Goal: Task Accomplishment & Management: Use online tool/utility

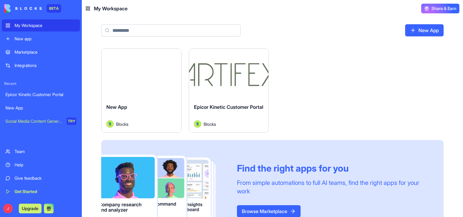
click at [40, 110] on div "New App" at bounding box center [40, 108] width 71 height 6
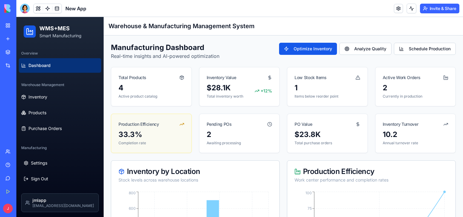
click at [192, 84] on div "Total Products 4 Active product catalog Inventory Value $28.1K Total inventory …" at bounding box center [283, 110] width 345 height 86
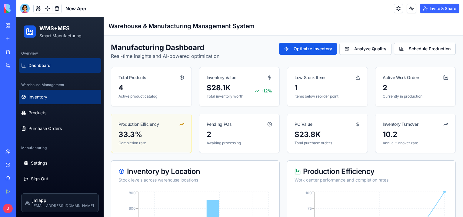
click at [52, 97] on button "Inventory" at bounding box center [60, 97] width 82 height 15
click at [56, 99] on button "Inventory" at bounding box center [60, 97] width 82 height 15
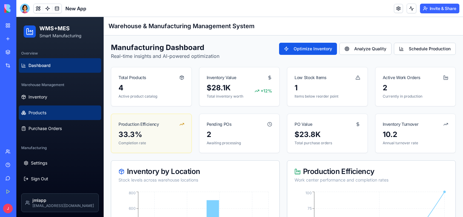
click at [54, 110] on button "Products" at bounding box center [60, 112] width 82 height 15
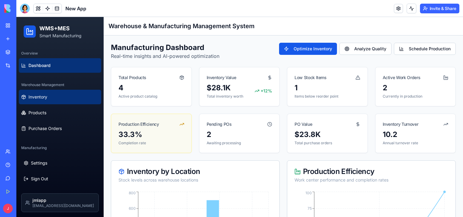
click at [57, 99] on button "Inventory" at bounding box center [60, 97] width 82 height 15
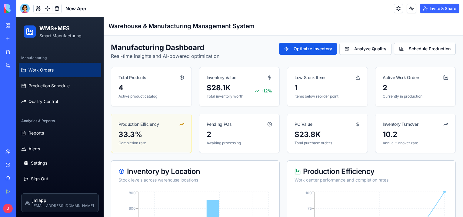
scroll to position [91, 0]
click at [58, 69] on button "Work Orders" at bounding box center [60, 69] width 82 height 15
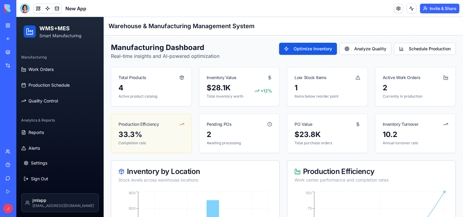
click at [22, 93] on div "Epicor Kinetic Customer Portal" at bounding box center [13, 94] width 17 height 6
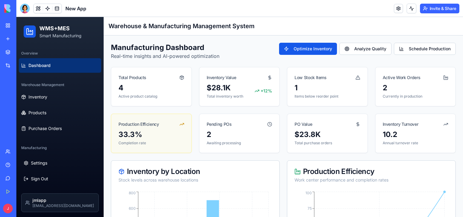
click at [22, 153] on div "Team" at bounding box center [19, 151] width 8 height 6
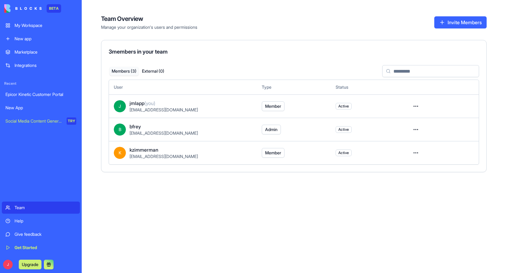
click at [22, 106] on div "New App" at bounding box center [40, 108] width 71 height 6
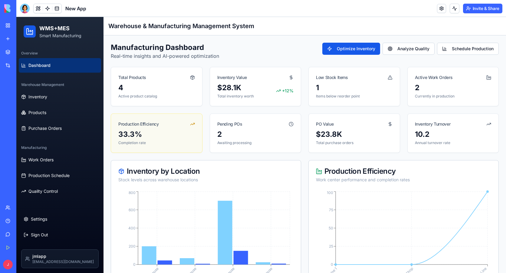
click at [79, 66] on link "Dashboard" at bounding box center [60, 65] width 82 height 15
click at [62, 102] on button "Inventory" at bounding box center [60, 97] width 82 height 15
click at [62, 98] on button "Inventory" at bounding box center [60, 97] width 82 height 15
click at [62, 110] on button "Products" at bounding box center [60, 112] width 82 height 15
click at [62, 122] on button "Purchase Orders" at bounding box center [60, 128] width 82 height 15
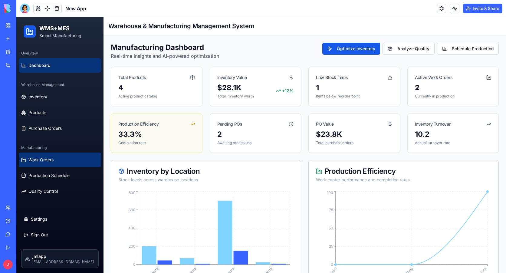
click at [59, 157] on button "Work Orders" at bounding box center [60, 160] width 82 height 15
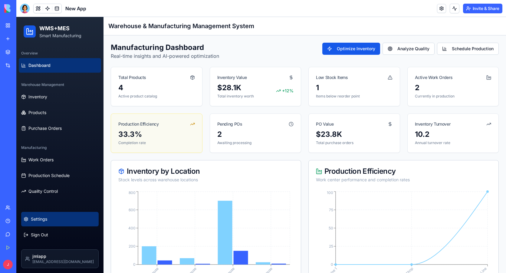
click at [55, 217] on button "Settings" at bounding box center [60, 219] width 78 height 15
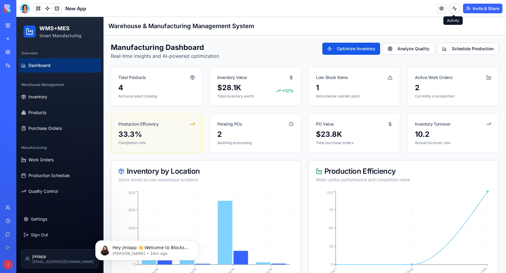
click at [455, 7] on button at bounding box center [455, 9] width 10 height 10
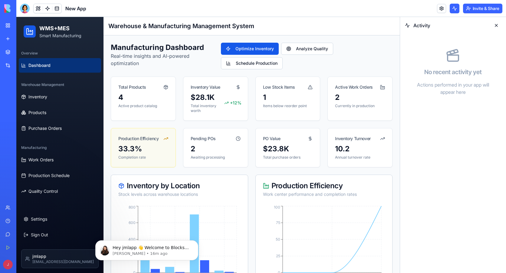
click at [462, 25] on button at bounding box center [497, 26] width 10 height 10
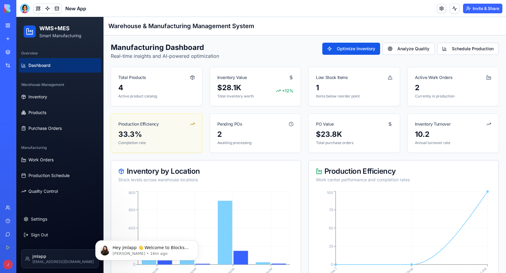
click at [22, 26] on div "My Workspace" at bounding box center [19, 25] width 8 height 6
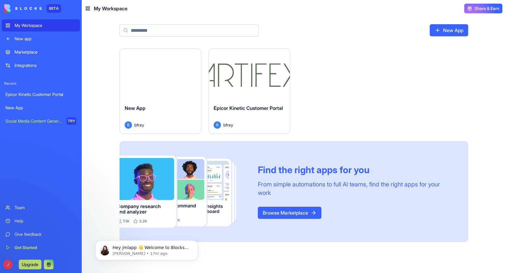
click at [154, 76] on button "Launch" at bounding box center [160, 74] width 45 height 12
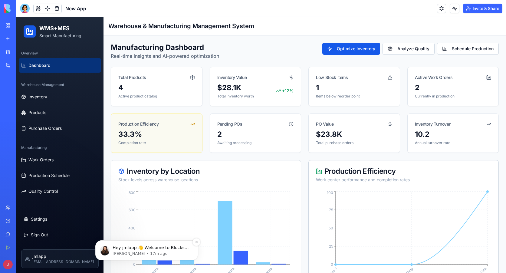
click at [158, 217] on p "Hey jmlapp 👋 Welcome to Blocks 🙌 I'm here if you have any questions!" at bounding box center [152, 248] width 78 height 6
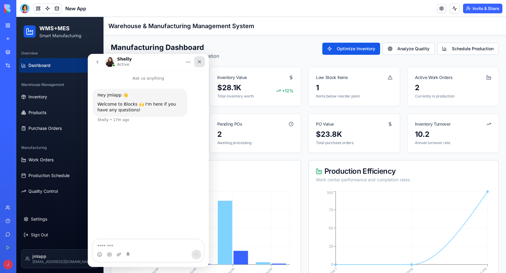
click at [203, 62] on div "Close" at bounding box center [199, 61] width 11 height 11
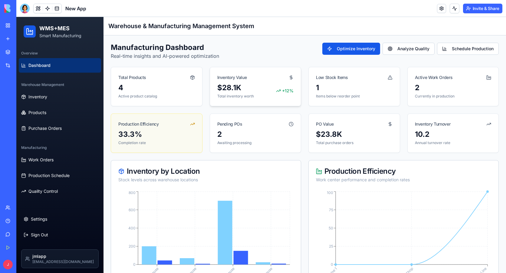
click at [230, 95] on p "Total inventory worth" at bounding box center [235, 96] width 37 height 5
click at [337, 89] on div "1" at bounding box center [338, 88] width 44 height 10
click at [359, 202] on icon "Assembly Line 1 Precision Shop Component Line 0 25 50 75 100" at bounding box center [402, 238] width 173 height 97
click at [55, 95] on button "Inventory" at bounding box center [60, 97] width 82 height 15
click at [10, 26] on link "My Workspace" at bounding box center [14, 25] width 24 height 12
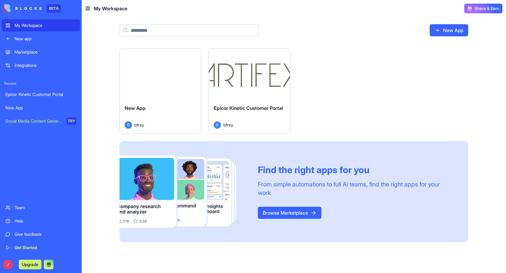
click at [252, 74] on button "Launch" at bounding box center [249, 74] width 45 height 12
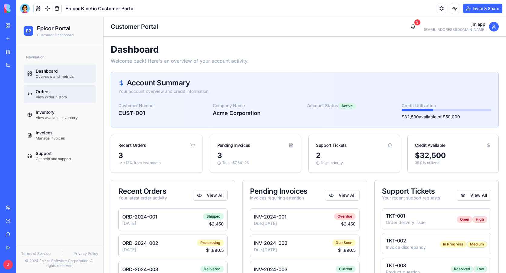
click at [51, 90] on div "Orders" at bounding box center [64, 92] width 57 height 6
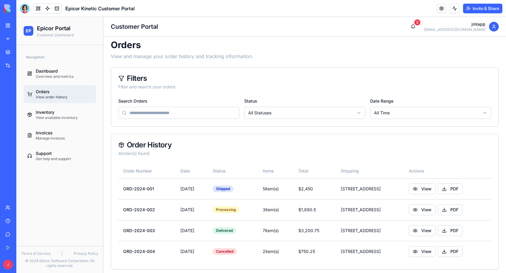
scroll to position [8, 0]
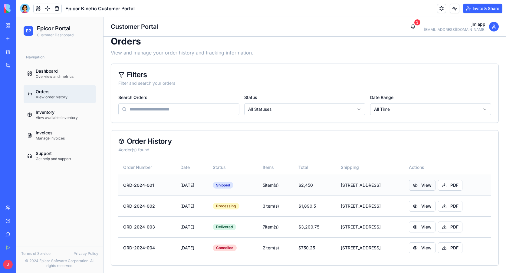
click at [432, 186] on button "View" at bounding box center [422, 185] width 27 height 11
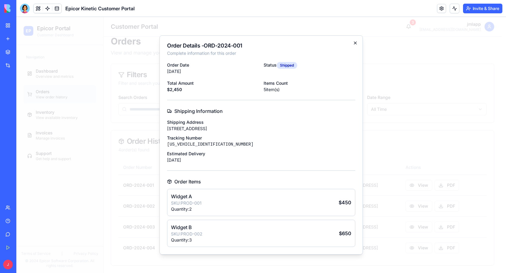
click at [355, 41] on icon "button" at bounding box center [355, 43] width 5 height 5
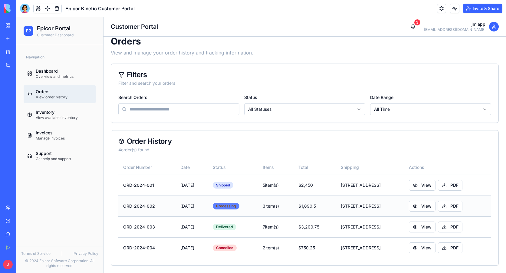
click at [234, 206] on div "Processing" at bounding box center [226, 206] width 27 height 7
click at [61, 109] on div "Inventory" at bounding box center [64, 112] width 57 height 6
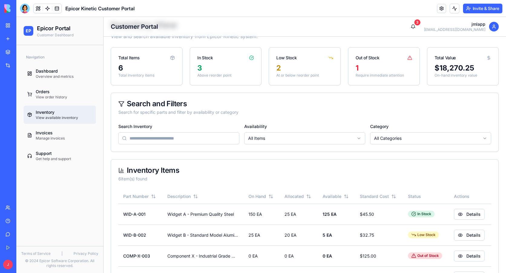
scroll to position [95, 0]
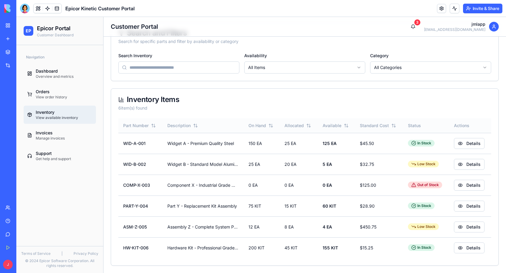
click at [420, 125] on th "Status" at bounding box center [426, 125] width 46 height 15
click at [410, 126] on th "Status" at bounding box center [426, 125] width 46 height 15
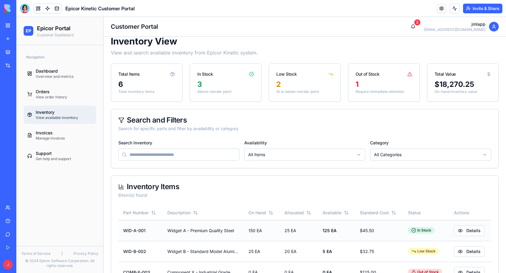
scroll to position [0, 0]
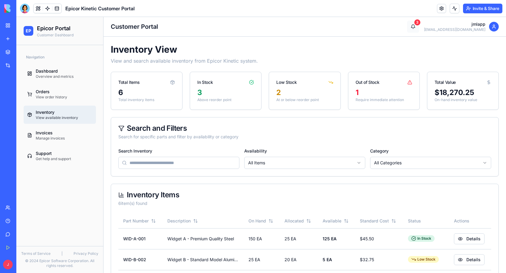
click at [419, 25] on button "3" at bounding box center [413, 27] width 12 height 12
click at [419, 29] on button "3" at bounding box center [413, 27] width 12 height 12
click at [419, 24] on button "3" at bounding box center [413, 27] width 12 height 12
click at [421, 21] on div "3" at bounding box center [418, 22] width 6 height 6
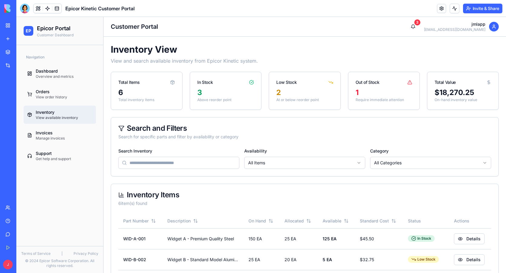
click at [453, 29] on div "[EMAIL_ADDRESS][DOMAIN_NAME]" at bounding box center [454, 29] width 61 height 5
click at [462, 26] on icon at bounding box center [494, 26] width 5 height 5
click at [462, 26] on div at bounding box center [494, 27] width 10 height 10
click at [419, 23] on button "3" at bounding box center [413, 27] width 12 height 12
click at [46, 134] on div "Invoices" at bounding box center [64, 133] width 57 height 6
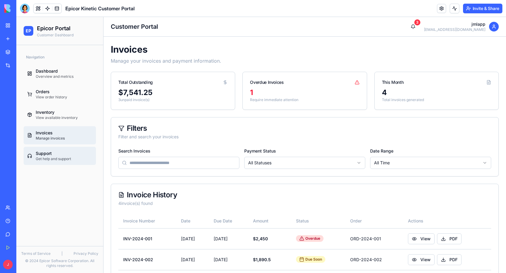
click at [48, 148] on link "Support Get help and support" at bounding box center [60, 156] width 72 height 18
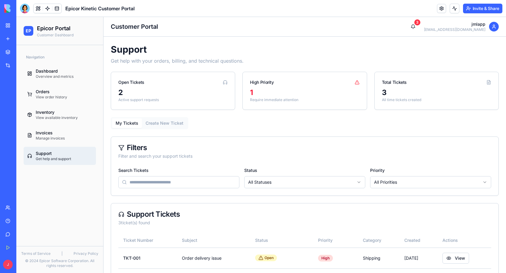
click at [303, 82] on div "High Priority" at bounding box center [305, 80] width 124 height 16
click at [274, 99] on p "Require immediate attention" at bounding box center [304, 100] width 109 height 5
click at [145, 96] on div "2" at bounding box center [172, 93] width 109 height 10
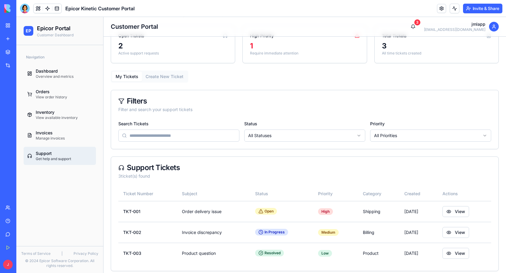
scroll to position [52, 0]
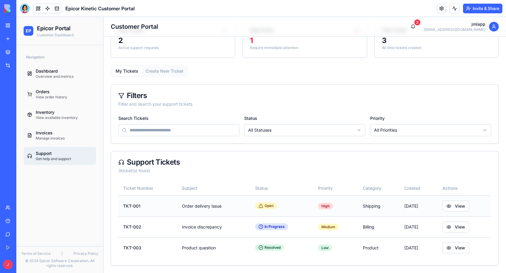
click at [210, 203] on td "Order delivery issue" at bounding box center [213, 206] width 73 height 21
click at [262, 206] on span "Open" at bounding box center [266, 205] width 15 height 5
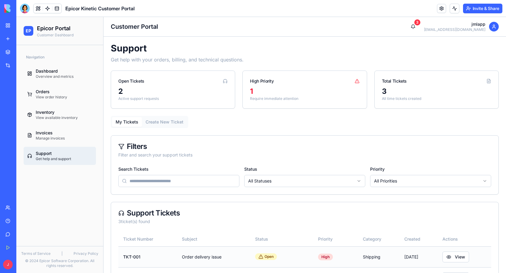
scroll to position [0, 0]
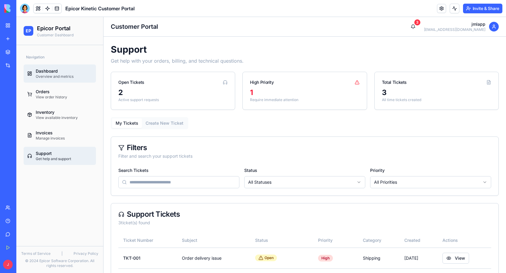
click at [50, 70] on div "Dashboard" at bounding box center [64, 71] width 57 height 6
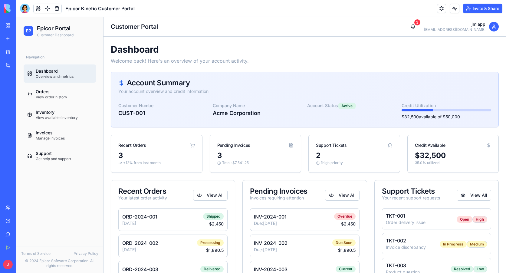
click at [15, 37] on div "New app" at bounding box center [19, 39] width 8 height 6
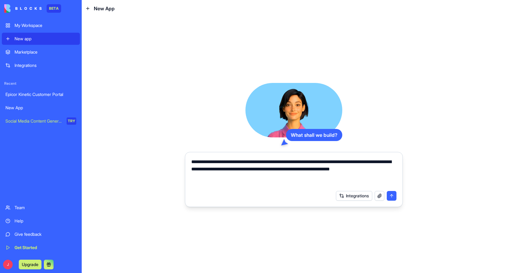
type textarea "**********"
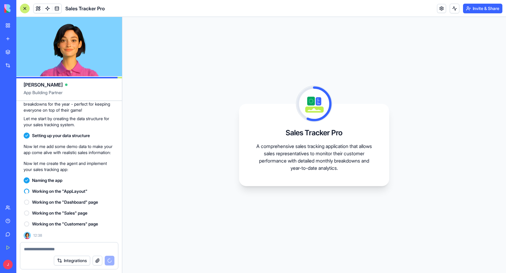
scroll to position [95, 0]
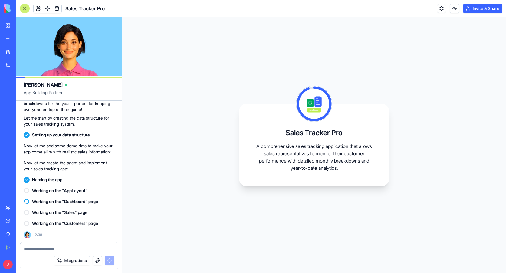
click at [77, 217] on button "Integrations" at bounding box center [72, 261] width 36 height 10
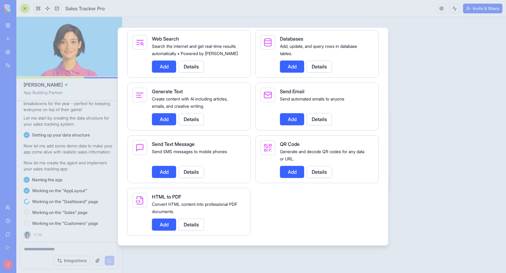
scroll to position [845, 0]
click at [462, 74] on div at bounding box center [253, 136] width 506 height 273
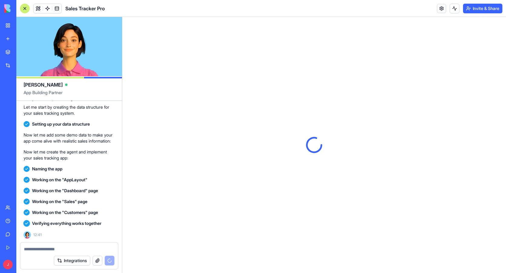
scroll to position [0, 0]
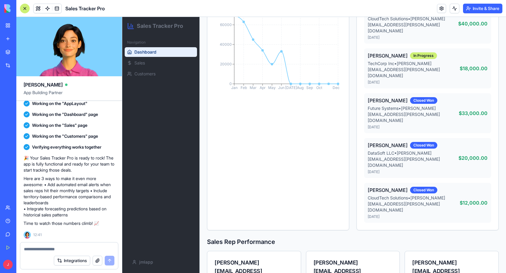
scroll to position [147, 0]
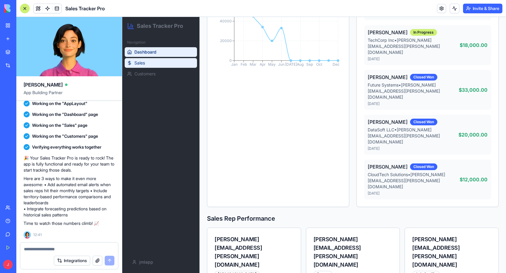
click at [154, 64] on link "Sales" at bounding box center [161, 63] width 72 height 10
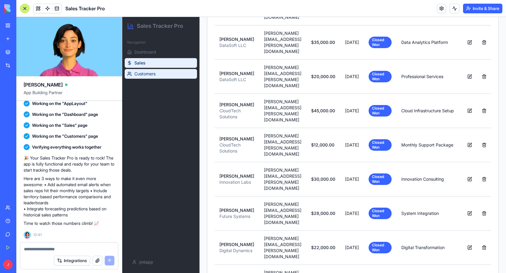
click at [157, 71] on link "Customers" at bounding box center [161, 74] width 72 height 10
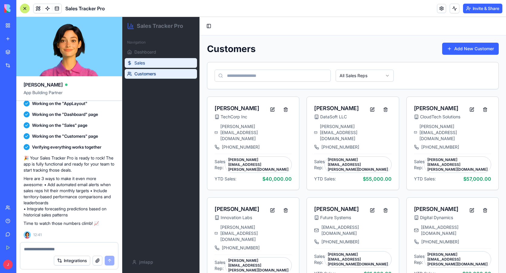
click at [157, 63] on link "Sales" at bounding box center [161, 63] width 72 height 10
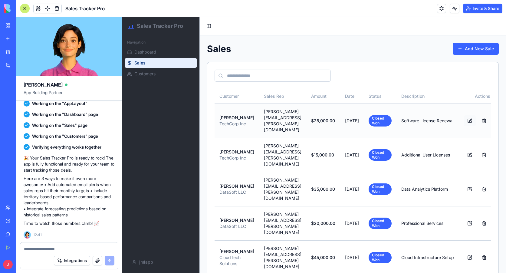
click at [462, 120] on button at bounding box center [470, 120] width 12 height 11
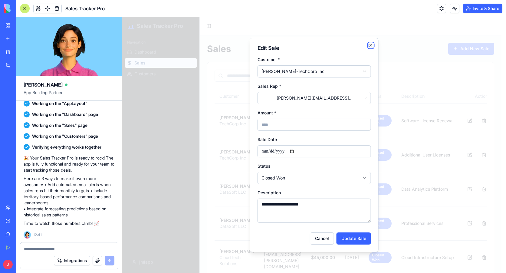
click at [372, 45] on icon "button" at bounding box center [371, 45] width 5 height 5
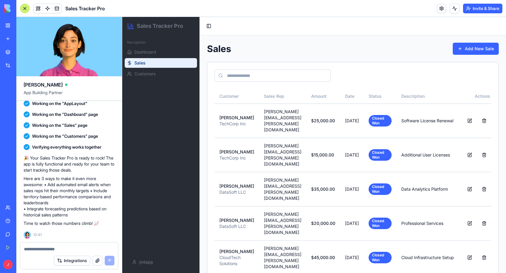
click at [66, 217] on textarea at bounding box center [69, 249] width 91 height 6
click at [171, 70] on link "Customers" at bounding box center [161, 74] width 72 height 10
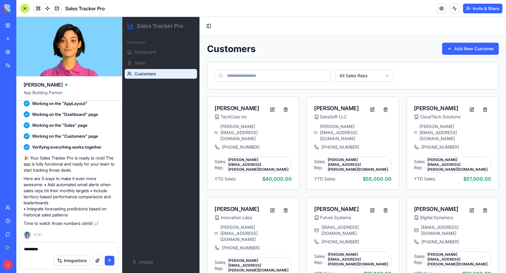
click at [59, 217] on textarea "********" at bounding box center [69, 249] width 91 height 6
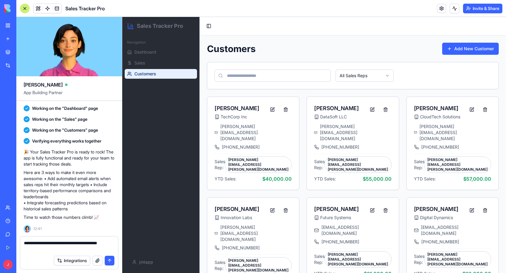
click at [49, 217] on textarea "**********" at bounding box center [69, 246] width 91 height 12
type textarea "**********"
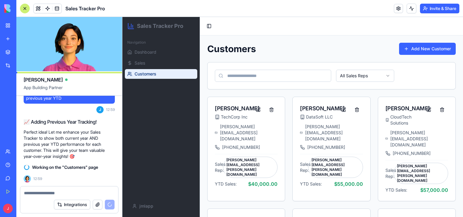
scroll to position [331, 0]
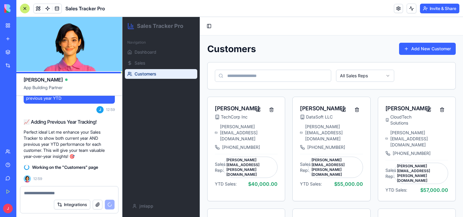
click at [93, 143] on p "Perfect idea! Let me enhance your Sales Tracker to show both current year AND p…" at bounding box center [69, 144] width 91 height 30
click at [380, 77] on html "Sales Tracker Pro Navigation Dashboard Sales Customers jmlapp Toggle Sidebar Cu…" at bounding box center [292, 168] width 340 height 303
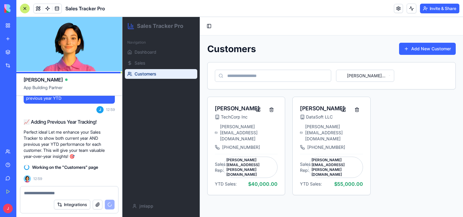
click at [380, 76] on html "Sales Tracker Pro Navigation Dashboard Sales Customers jmlapp Toggle Sidebar Cu…" at bounding box center [292, 117] width 340 height 200
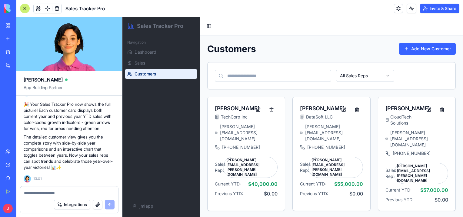
scroll to position [422, 0]
click at [158, 62] on link "Sales" at bounding box center [161, 63] width 72 height 10
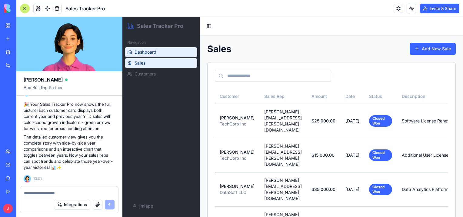
click at [157, 55] on link "Dashboard" at bounding box center [161, 52] width 72 height 10
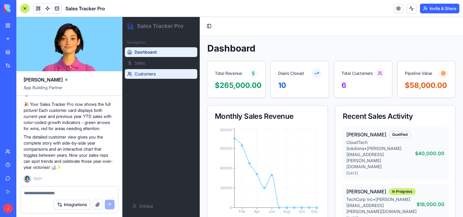
click at [156, 72] on span "Customers" at bounding box center [144, 74] width 21 height 6
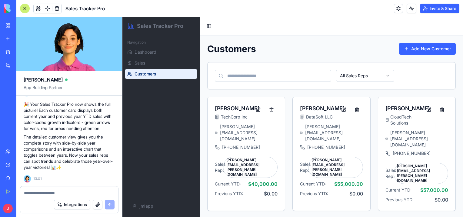
scroll to position [422, 0]
drag, startPoint x: 20, startPoint y: 121, endPoint x: 14, endPoint y: 121, distance: 6.1
click at [14, 121] on div "New App" at bounding box center [13, 121] width 17 height 6
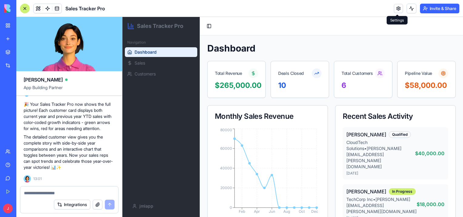
click at [397, 7] on link at bounding box center [398, 8] width 9 height 9
click at [209, 25] on button "Toggle Sidebar" at bounding box center [209, 26] width 8 height 8
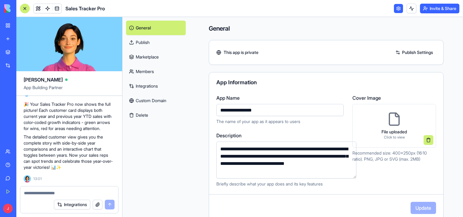
click at [134, 25] on link "General" at bounding box center [156, 28] width 60 height 15
click at [399, 8] on link at bounding box center [398, 8] width 9 height 9
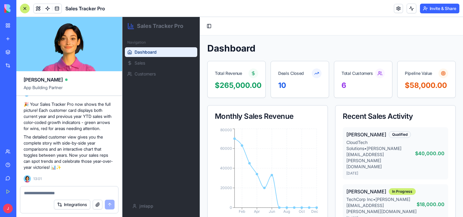
click at [280, 43] on div "Dashboard" at bounding box center [331, 48] width 248 height 11
click at [58, 7] on span at bounding box center [56, 8] width 17 height 17
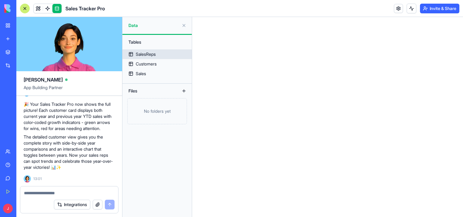
click at [151, 53] on div "SalesReps" at bounding box center [146, 54] width 20 height 6
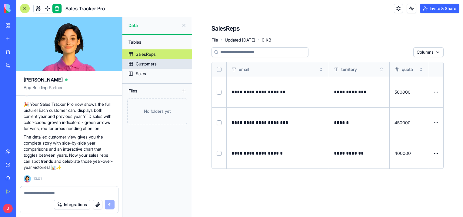
click at [151, 65] on div "Customers" at bounding box center [146, 64] width 21 height 6
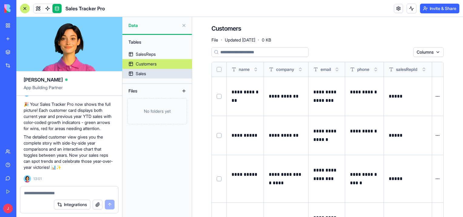
click at [155, 73] on link "Sales" at bounding box center [156, 74] width 69 height 10
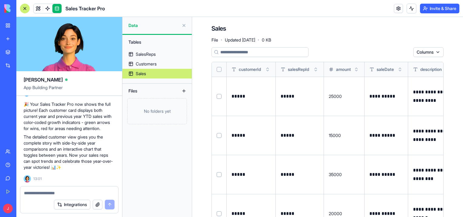
click at [425, 53] on html "BETA My Workspace New app Marketplace Integrations Recent Epicor Kinetic Custom…" at bounding box center [231, 108] width 463 height 217
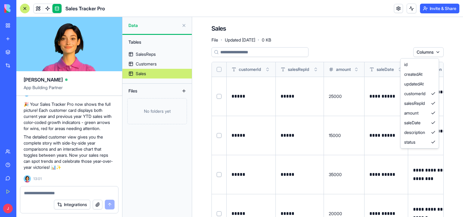
click at [430, 51] on html "BETA My Workspace New app Marketplace Integrations Recent Epicor Kinetic Custom…" at bounding box center [231, 108] width 463 height 217
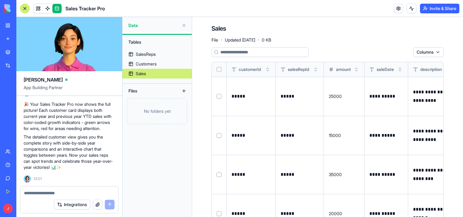
click at [57, 7] on link at bounding box center [56, 8] width 9 height 9
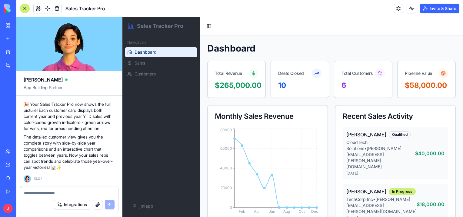
click at [392, 135] on div "Qualified" at bounding box center [400, 134] width 22 height 7
click at [369, 84] on div "6" at bounding box center [362, 86] width 43 height 10
click at [413, 72] on div "Pipeline Value" at bounding box center [418, 73] width 27 height 6
click at [286, 71] on div "Deals Closed" at bounding box center [291, 73] width 26 height 6
click at [240, 73] on div "Total Revenue" at bounding box center [228, 73] width 27 height 6
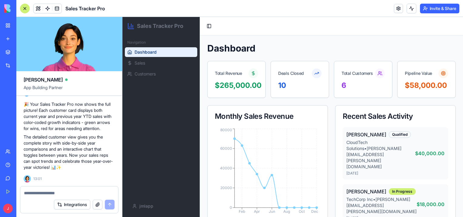
click at [22, 108] on div "New App" at bounding box center [13, 108] width 17 height 6
click at [22, 91] on div "Epicor Kinetic Customer Portal" at bounding box center [13, 94] width 17 height 6
click at [22, 123] on div "New App" at bounding box center [13, 121] width 17 height 6
click at [18, 22] on link "My Workspace" at bounding box center [14, 25] width 24 height 12
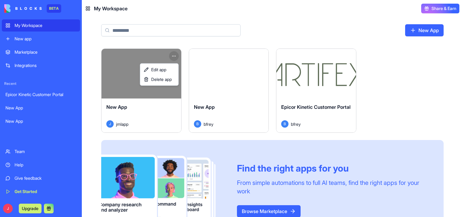
click at [173, 56] on html "BETA My Workspace New app Marketplace Integrations Recent Epicor Kinetic Custom…" at bounding box center [231, 108] width 463 height 217
click at [165, 69] on span "Edit app" at bounding box center [158, 70] width 15 height 6
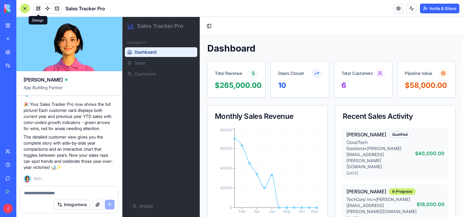
click at [38, 7] on button at bounding box center [38, 8] width 9 height 9
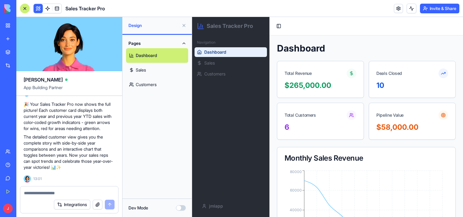
click at [164, 71] on link "Sales" at bounding box center [157, 70] width 62 height 15
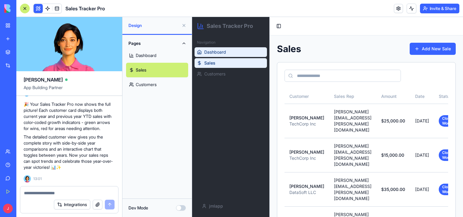
click at [231, 52] on link "Dashboard" at bounding box center [230, 52] width 72 height 10
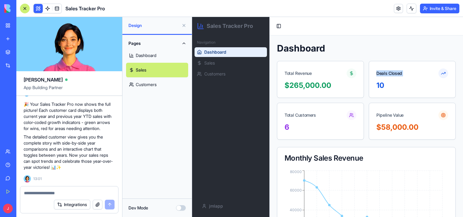
drag, startPoint x: 330, startPoint y: 81, endPoint x: 372, endPoint y: 86, distance: 42.0
click at [372, 86] on div "Total Revenue $265,000.00 Deals Closed 10 Total Customers 6 Pipeline Value $58,…" at bounding box center [366, 100] width 179 height 79
click at [395, 84] on div "10" at bounding box center [412, 86] width 72 height 10
click at [154, 85] on link "Customers" at bounding box center [157, 84] width 62 height 15
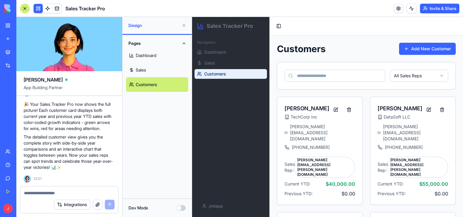
click at [37, 7] on button at bounding box center [38, 8] width 9 height 9
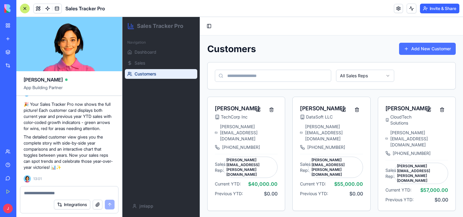
click at [417, 47] on button "Add New Customer" at bounding box center [427, 49] width 57 height 12
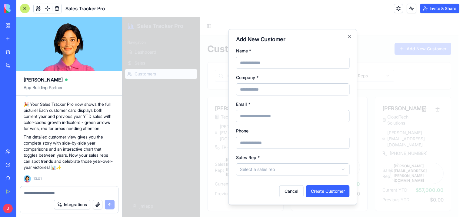
click at [294, 171] on body "Sales Tracker Pro Navigation Dashboard Sales Customers jmlapp Toggle Sidebar Cu…" at bounding box center [290, 178] width 336 height 323
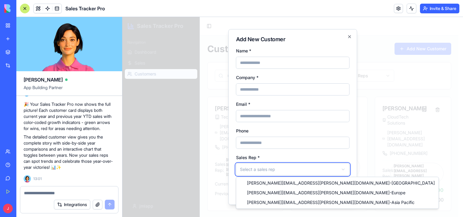
click at [293, 171] on body "Sales Tracker Pro Navigation Dashboard Sales Customers jmlapp Toggle Sidebar Cu…" at bounding box center [290, 178] width 336 height 323
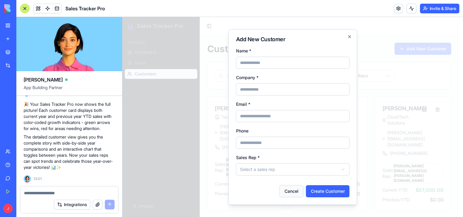
click at [295, 189] on button "Cancel" at bounding box center [291, 191] width 24 height 12
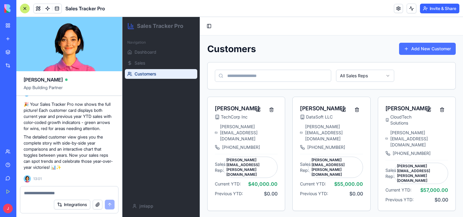
click at [419, 50] on button "Add New Customer" at bounding box center [427, 49] width 57 height 12
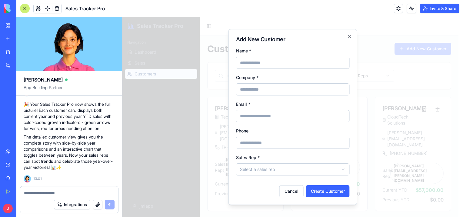
click at [282, 65] on input "Name *" at bounding box center [293, 63] width 114 height 12
type input "**********"
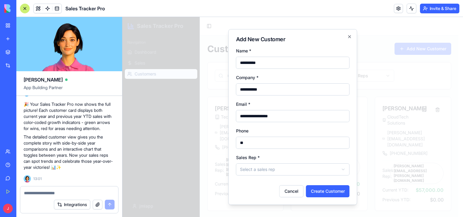
type input "*"
type input "**********"
click at [310, 170] on body "**********" at bounding box center [290, 178] width 336 height 323
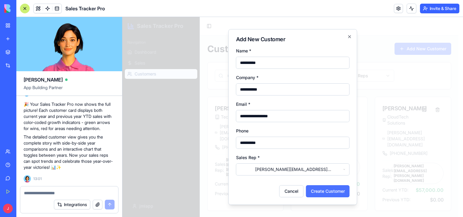
click at [336, 193] on button "Create Customer" at bounding box center [328, 191] width 44 height 12
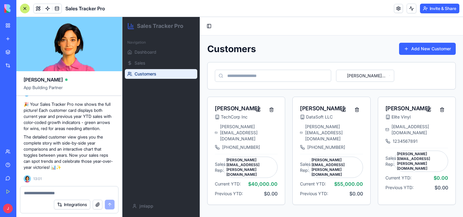
click at [368, 74] on html "Sales Tracker Pro Navigation Dashboard Sales Customers jmlapp Toggle Sidebar Cu…" at bounding box center [292, 117] width 340 height 200
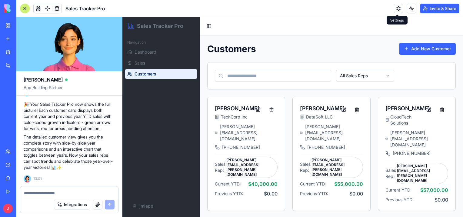
click at [399, 11] on link at bounding box center [398, 8] width 9 height 9
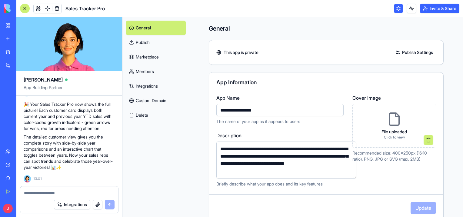
click at [147, 44] on link "Publish" at bounding box center [156, 42] width 60 height 15
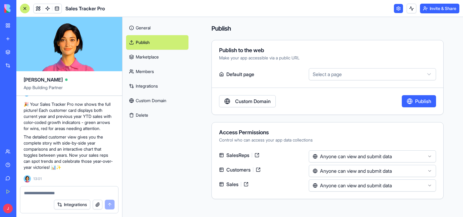
click at [162, 55] on link "Marketplace" at bounding box center [157, 57] width 62 height 15
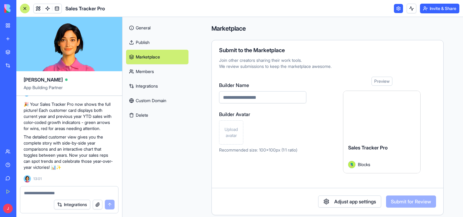
click at [160, 75] on link "Members" at bounding box center [157, 71] width 62 height 15
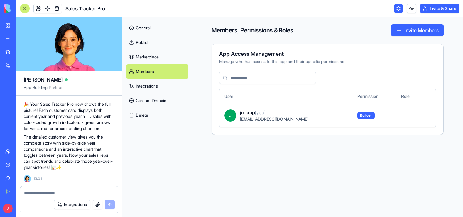
click at [164, 86] on link "Integrations" at bounding box center [157, 86] width 62 height 15
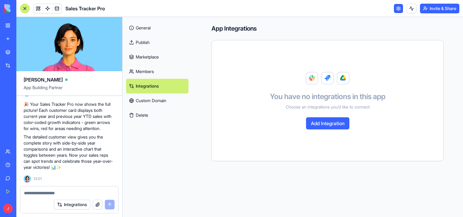
click at [321, 122] on button "Add Integration" at bounding box center [327, 123] width 43 height 12
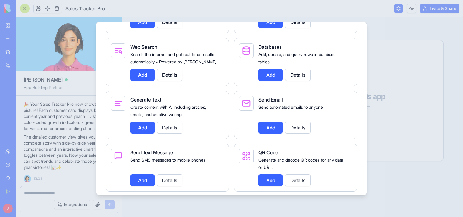
scroll to position [817, 0]
click at [268, 81] on button "Add" at bounding box center [270, 74] width 24 height 12
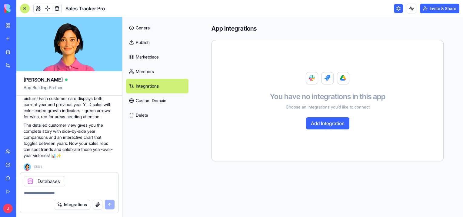
click at [164, 101] on link "Custom Domain" at bounding box center [157, 100] width 62 height 15
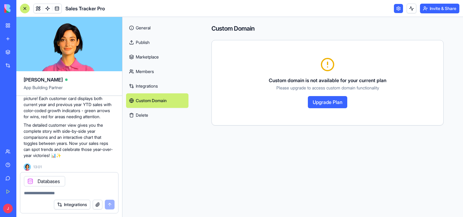
click at [148, 86] on link "Integrations" at bounding box center [157, 86] width 62 height 15
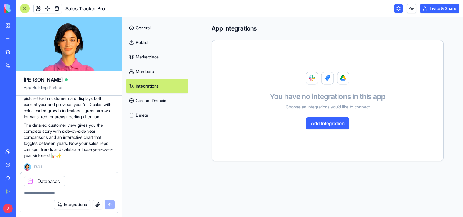
click at [317, 124] on button "Add Integration" at bounding box center [327, 123] width 43 height 12
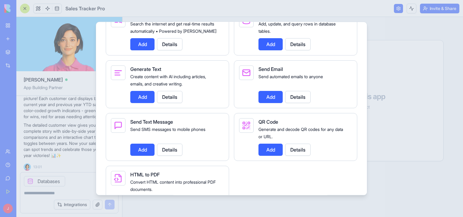
scroll to position [848, 0]
click at [286, 50] on button "Details" at bounding box center [297, 44] width 25 height 12
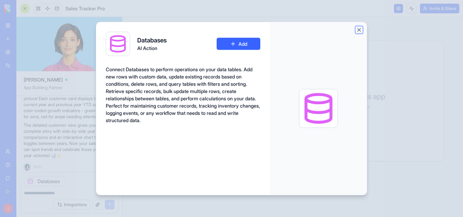
click at [359, 30] on button "Close" at bounding box center [359, 30] width 6 height 6
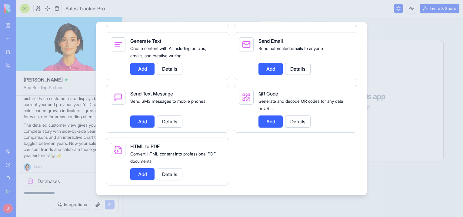
scroll to position [888, 0]
click at [406, 78] on div at bounding box center [231, 108] width 463 height 217
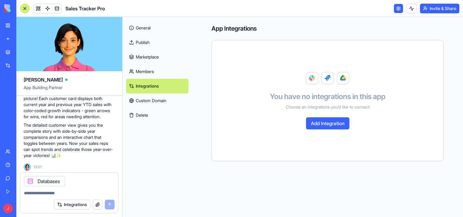
click at [397, 6] on link at bounding box center [398, 8] width 9 height 9
